Goal: Information Seeking & Learning: Learn about a topic

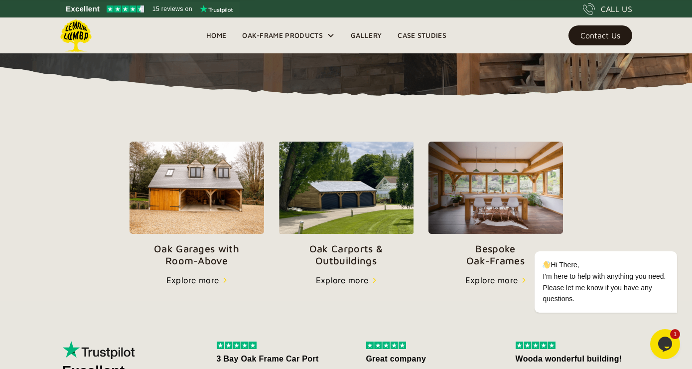
scroll to position [278, 0]
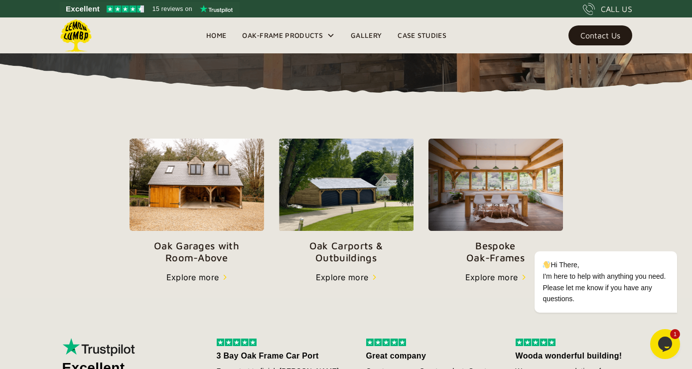
click at [348, 248] on p "Oak Carports & Outbuildings" at bounding box center [346, 252] width 134 height 24
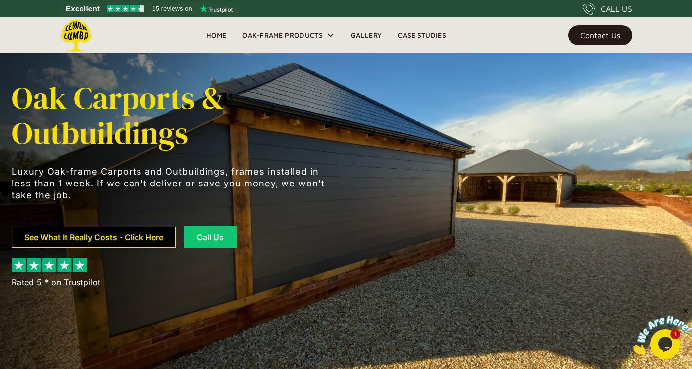
click at [130, 238] on link "See What It Really Costs - Click Here" at bounding box center [94, 237] width 164 height 21
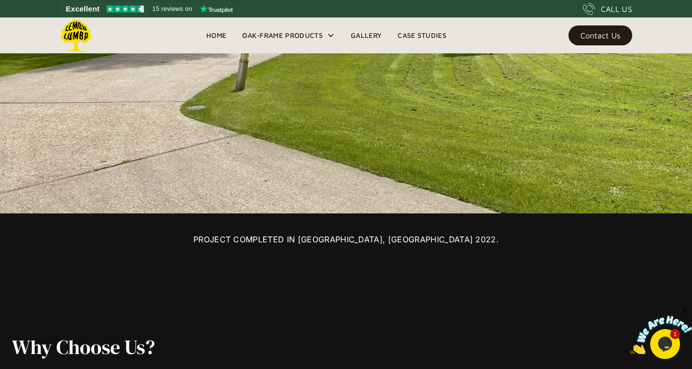
scroll to position [789, 0]
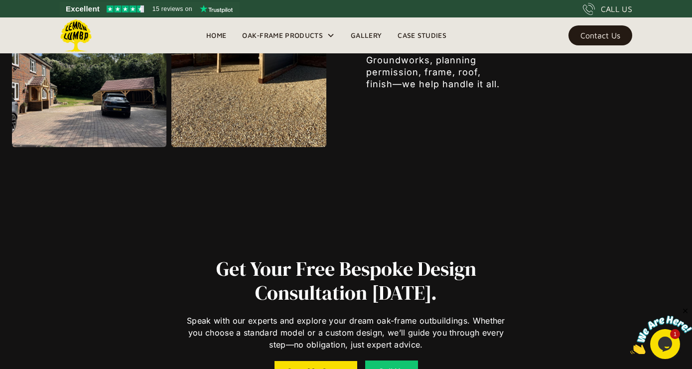
scroll to position [1380, 0]
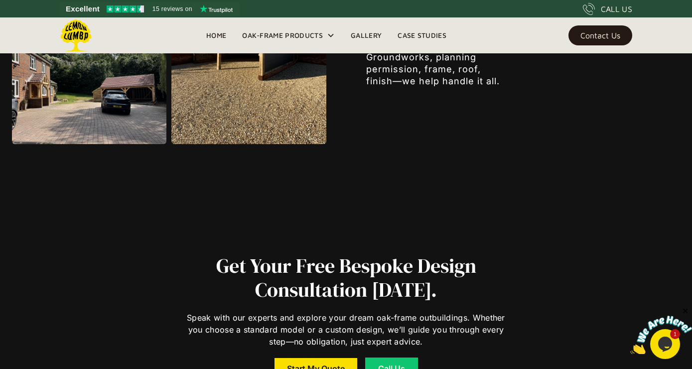
click at [683, 368] on div "Why Choose Us? We save our customers thousands of pounds and countless hours of…" at bounding box center [346, 38] width 692 height 741
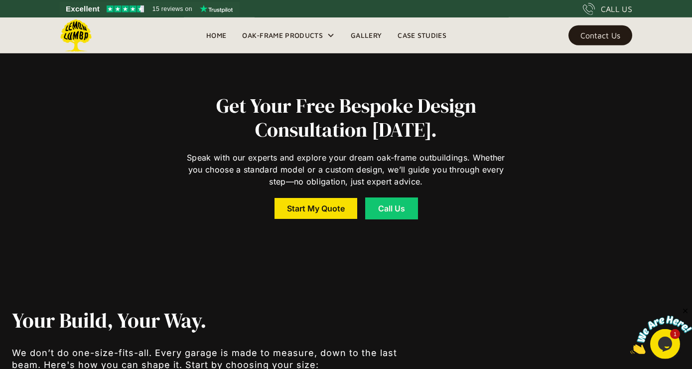
scroll to position [1560, 0]
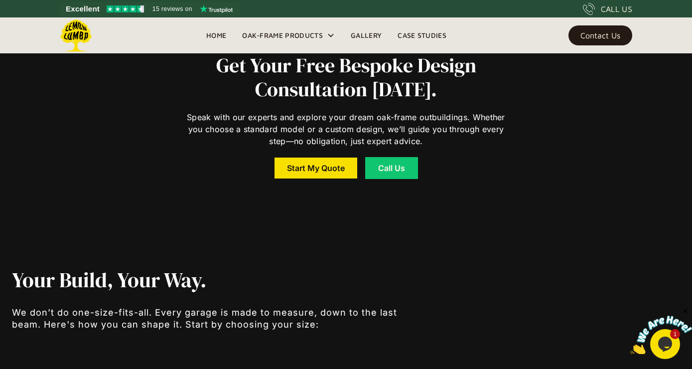
drag, startPoint x: 685, startPoint y: 368, endPoint x: 688, endPoint y: 363, distance: 5.1
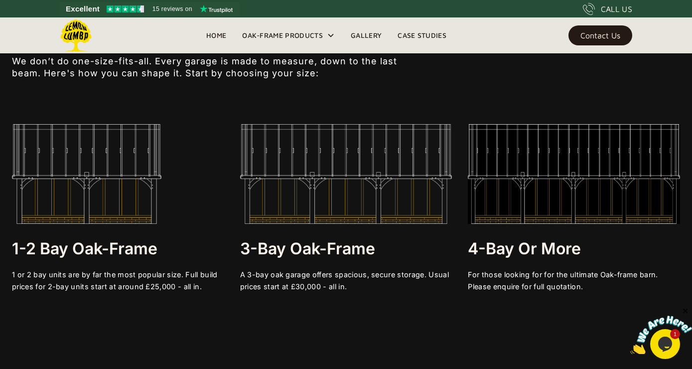
scroll to position [1841, 0]
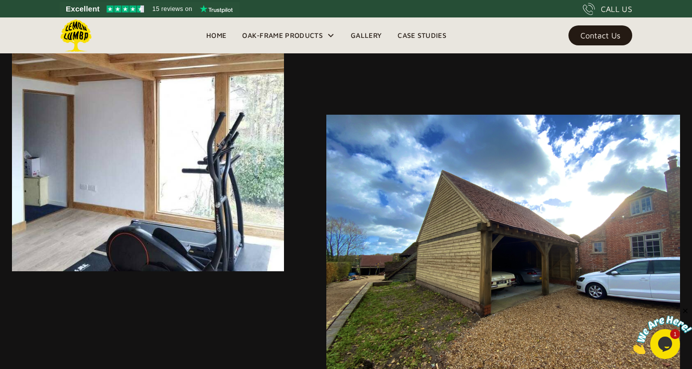
scroll to position [2485, 0]
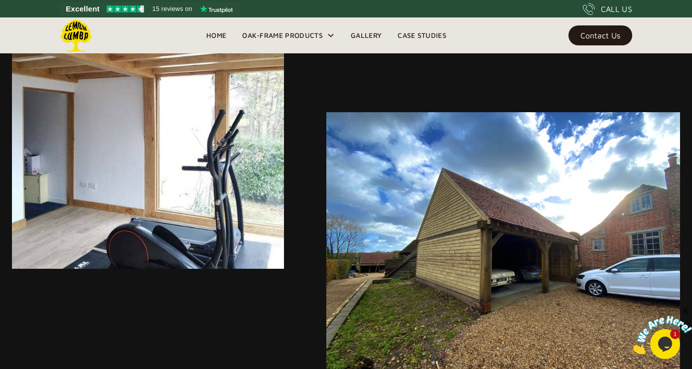
click at [686, 364] on div "Popular use cases from clients Car Security and Classic Car Rooms - Wide bays. …" at bounding box center [346, 42] width 692 height 686
click at [678, 360] on img at bounding box center [503, 244] width 354 height 265
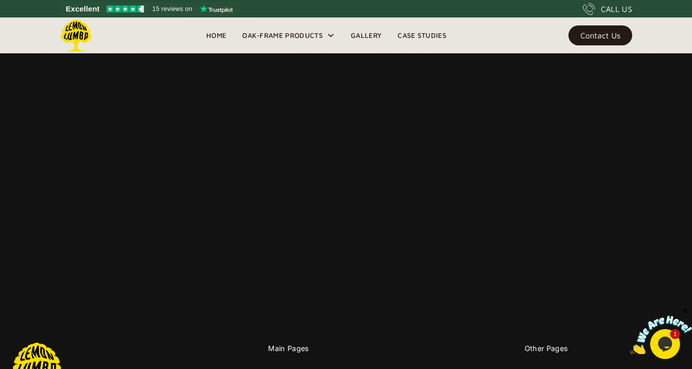
scroll to position [7058, 0]
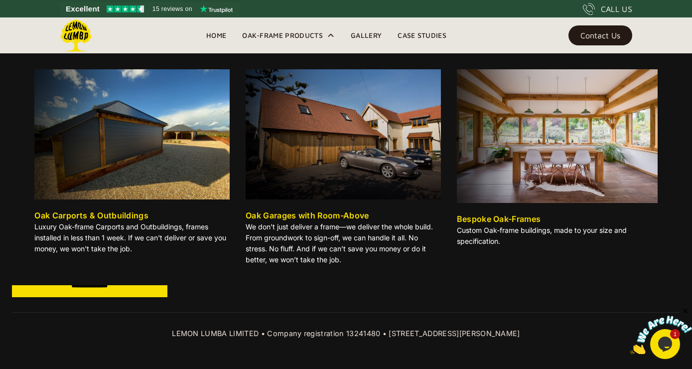
click at [293, 37] on div "Oak-Frame Products" at bounding box center [282, 35] width 81 height 12
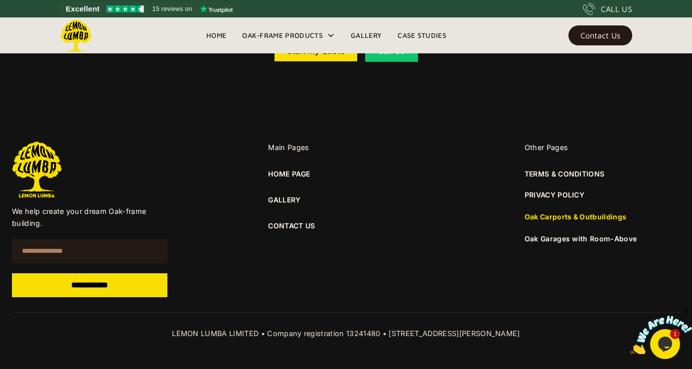
click at [296, 227] on link "CONTACT US" at bounding box center [345, 225] width 155 height 11
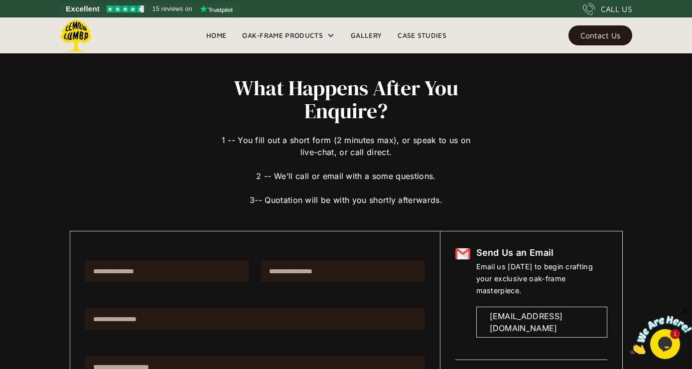
scroll to position [17, 0]
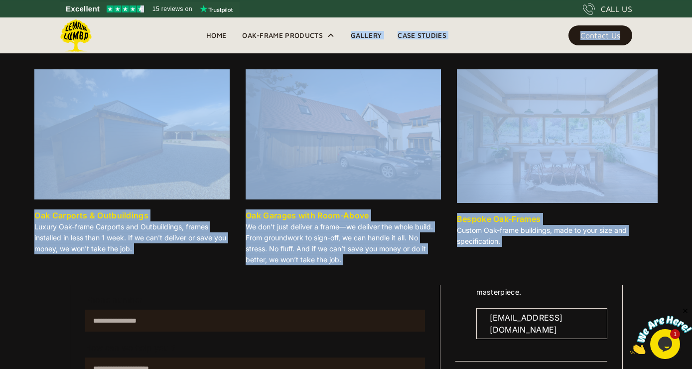
click at [294, 35] on div "Oak-Frame Products" at bounding box center [282, 35] width 81 height 12
